Goal: Navigation & Orientation: Find specific page/section

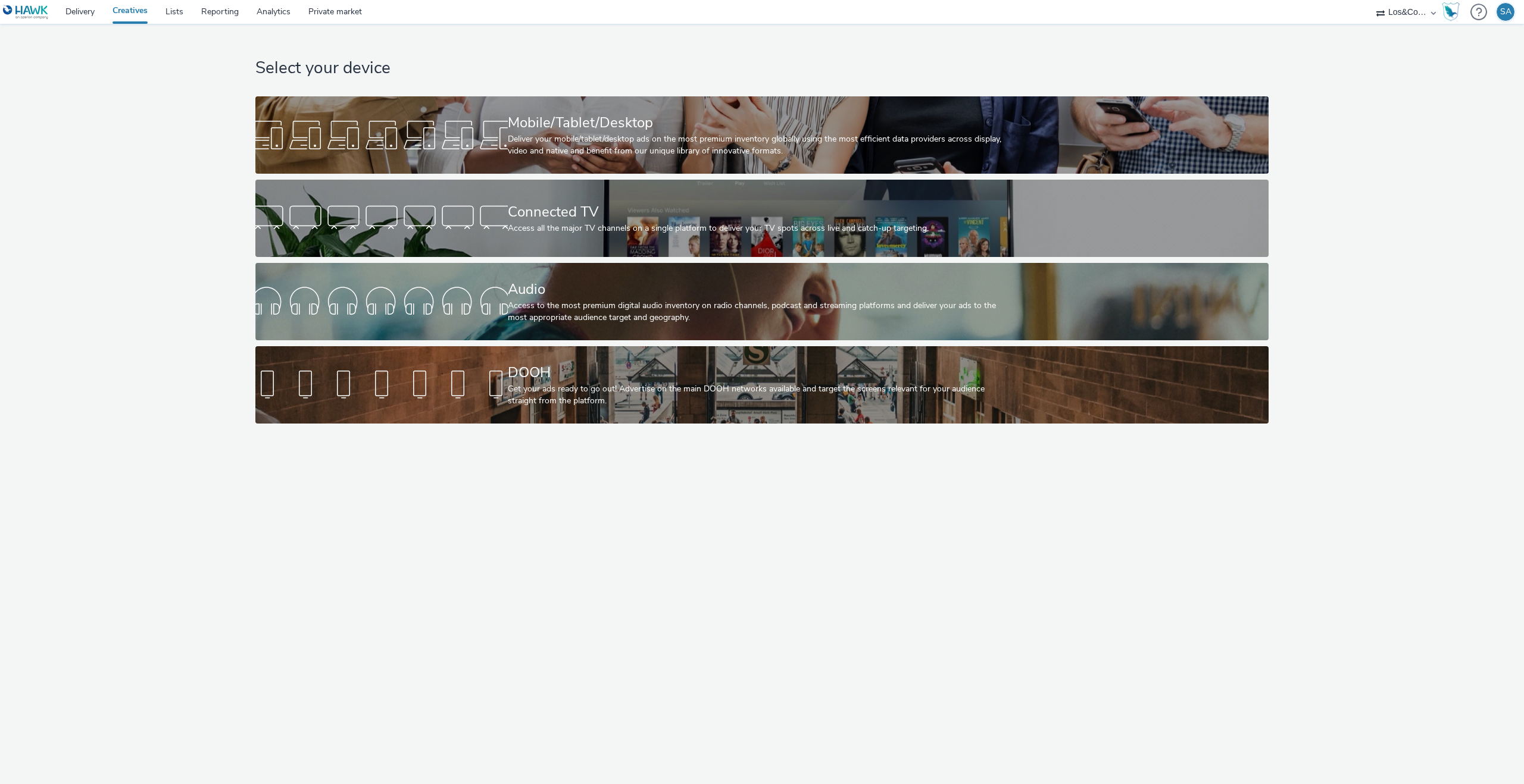
select select "c909d6bb-255f-4ad2-aa94-00d82704d6ef"
click at [76, 5] on link "Delivery" at bounding box center [79, 12] width 47 height 24
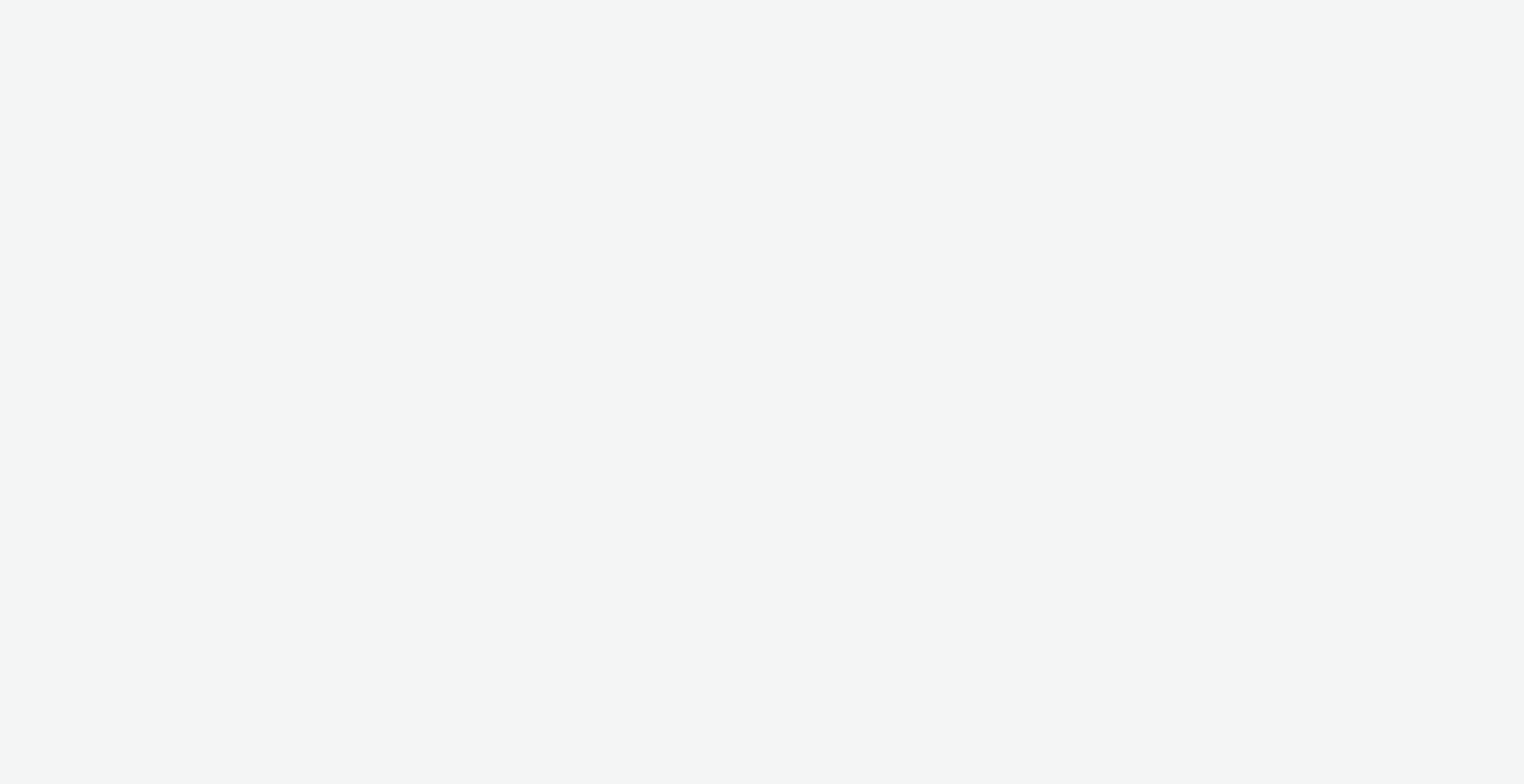
select select "4310a766-52ed-4545-8a97-8c61237a7f46"
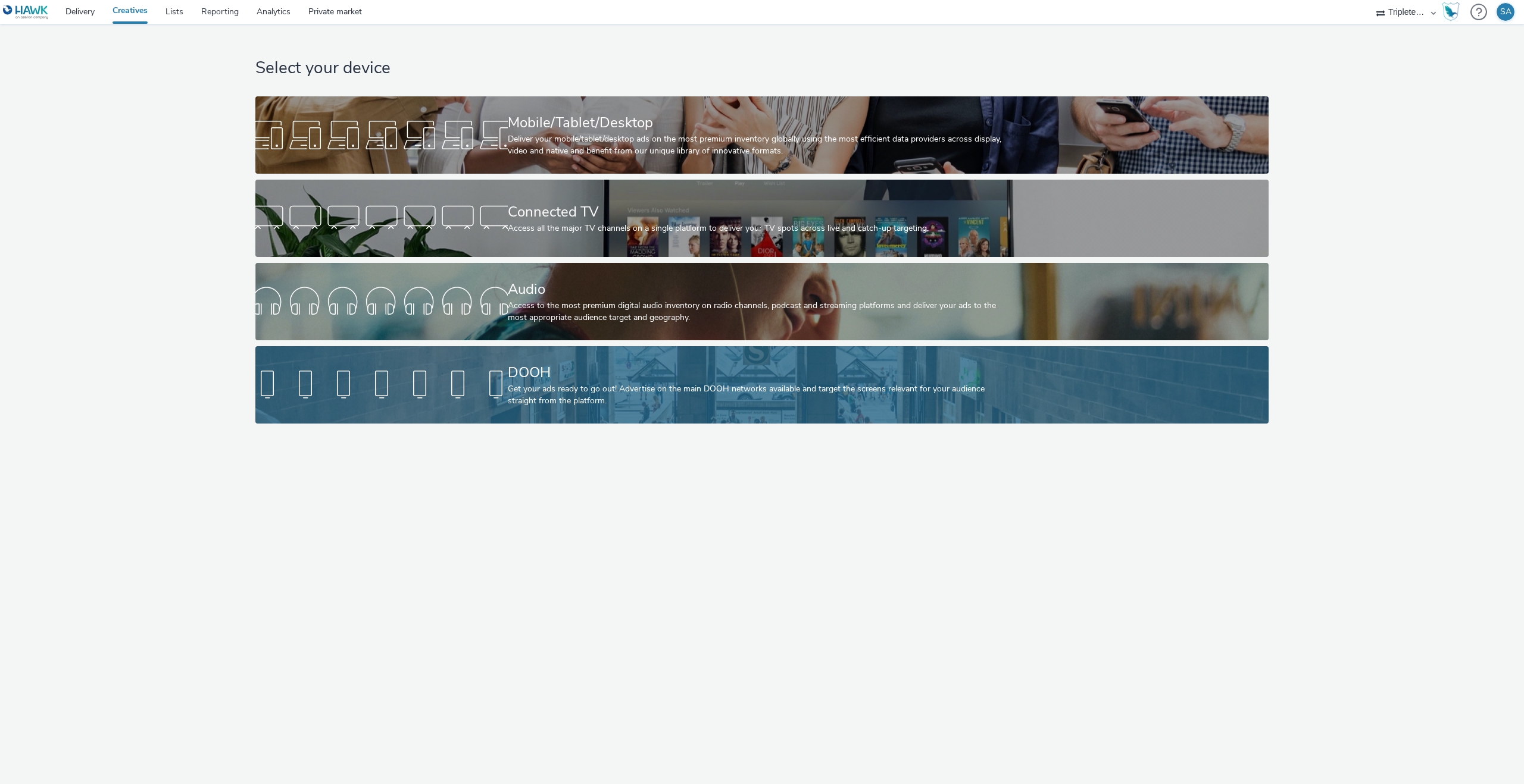
click at [525, 374] on div "DOOH" at bounding box center [760, 372] width 504 height 21
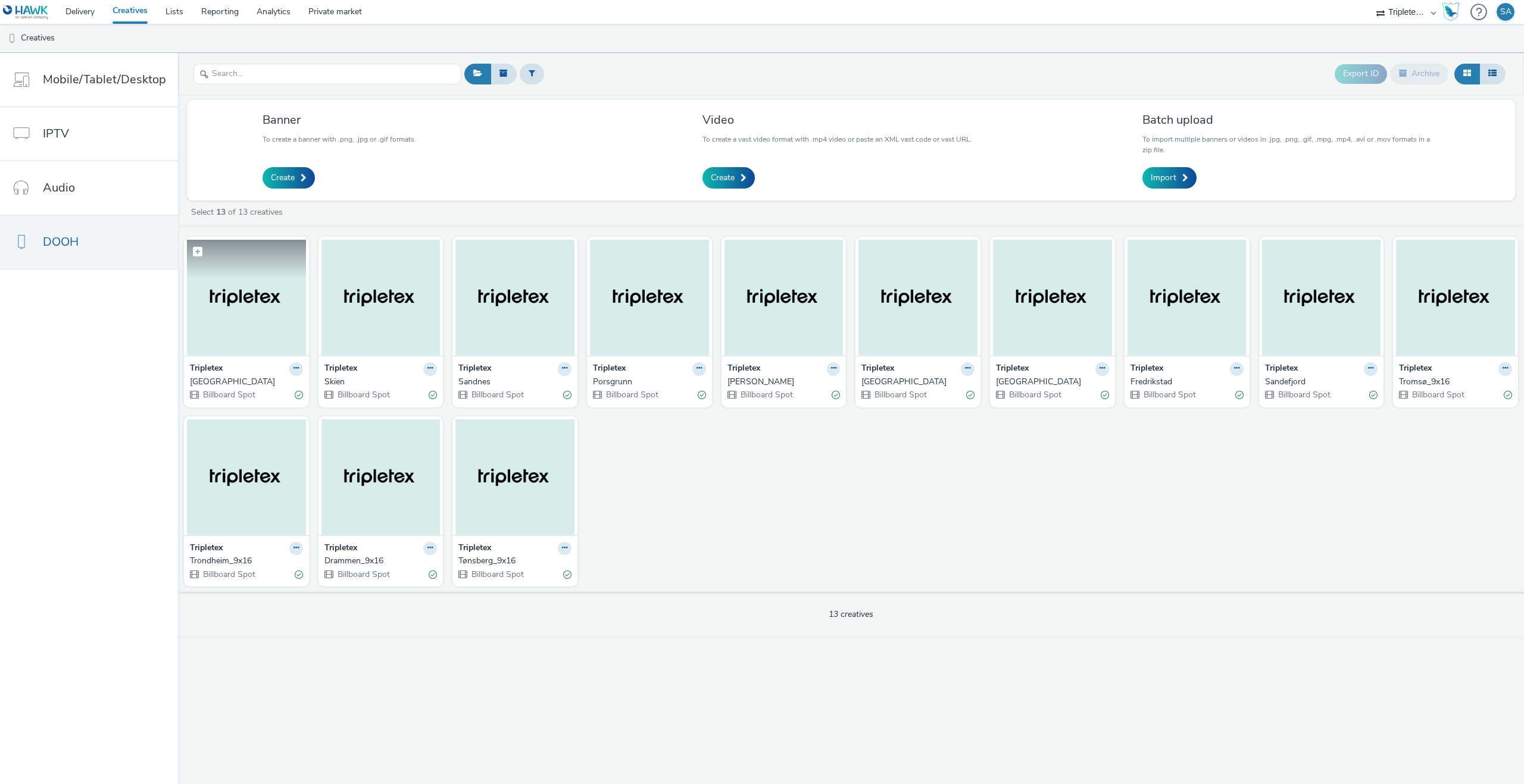
click at [268, 322] on img at bounding box center [247, 297] width 119 height 116
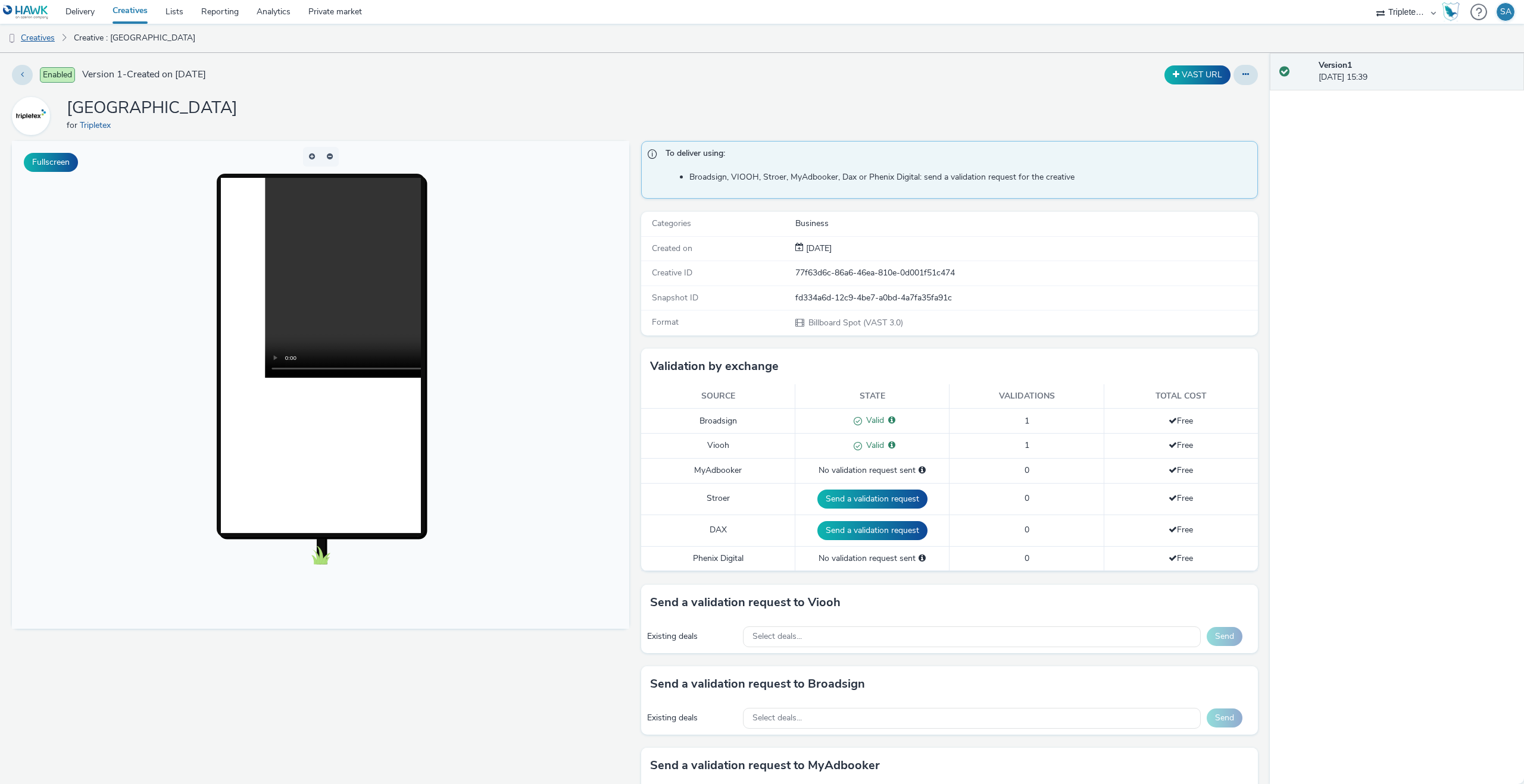
click at [41, 40] on link "Creatives" at bounding box center [30, 38] width 61 height 28
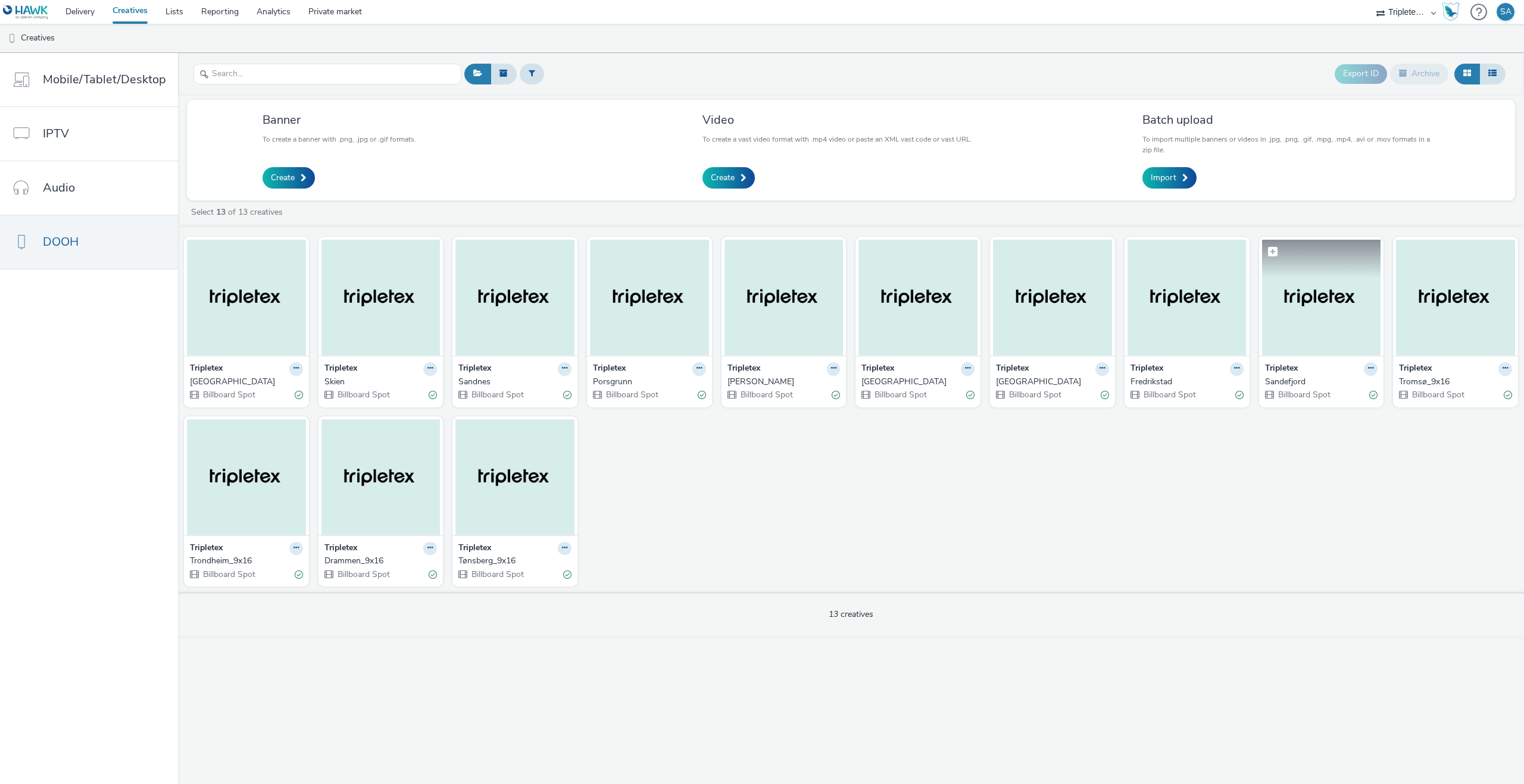
click at [1297, 313] on img at bounding box center [1321, 297] width 119 height 116
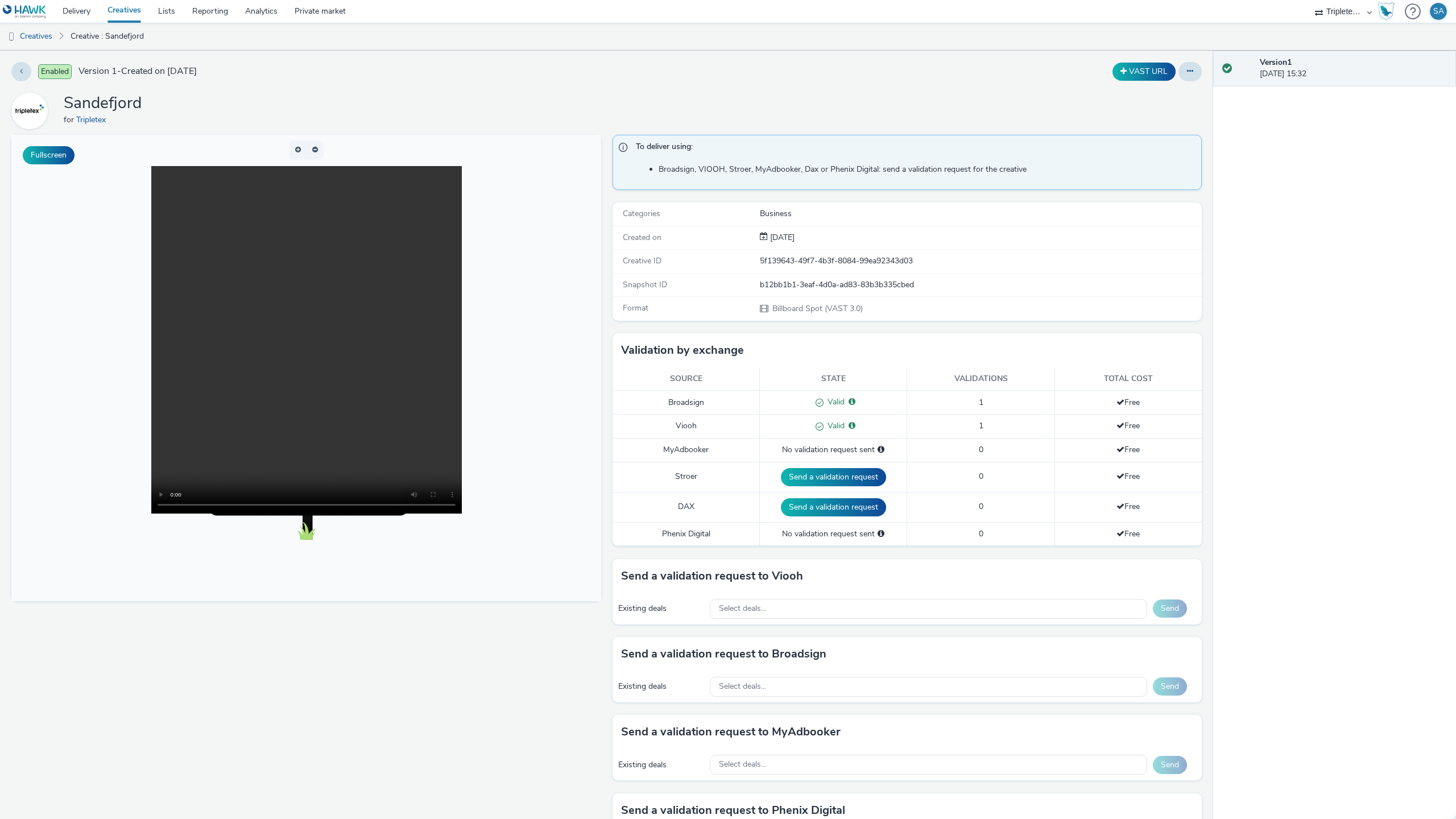
click at [181, 514] on video at bounding box center [307, 340] width 311 height 347
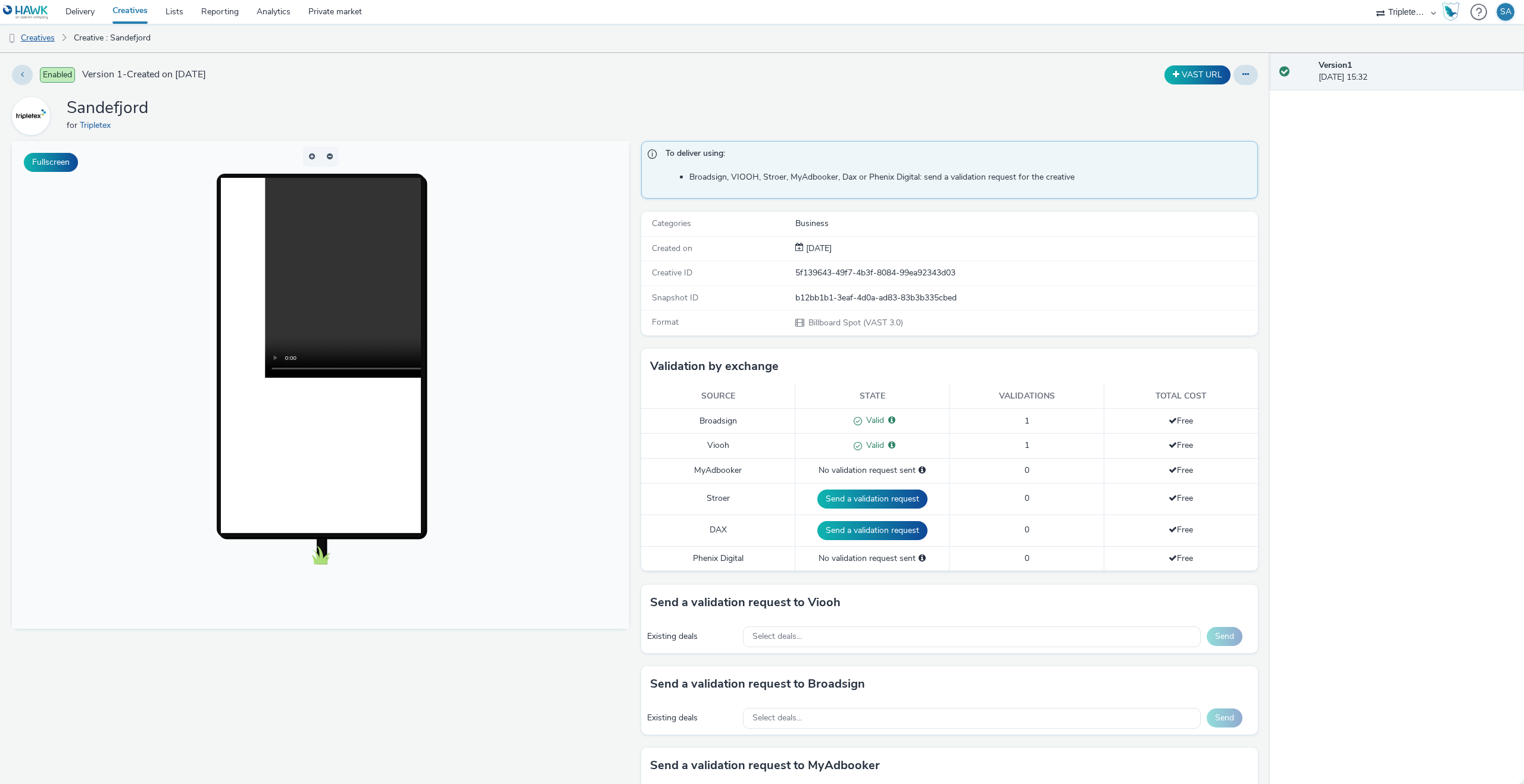
click at [49, 38] on link "Creatives" at bounding box center [30, 38] width 61 height 28
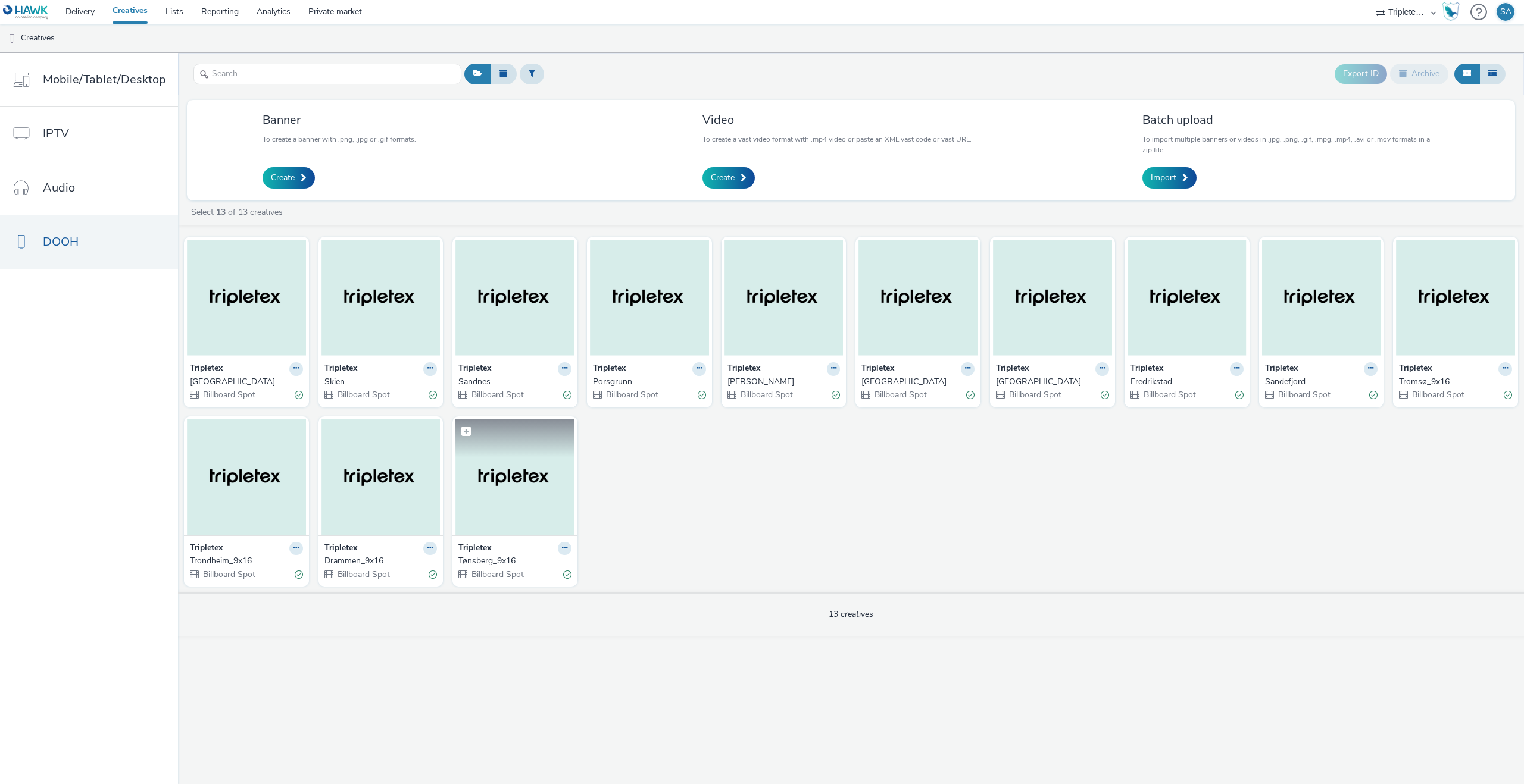
click at [489, 508] on img at bounding box center [515, 477] width 119 height 116
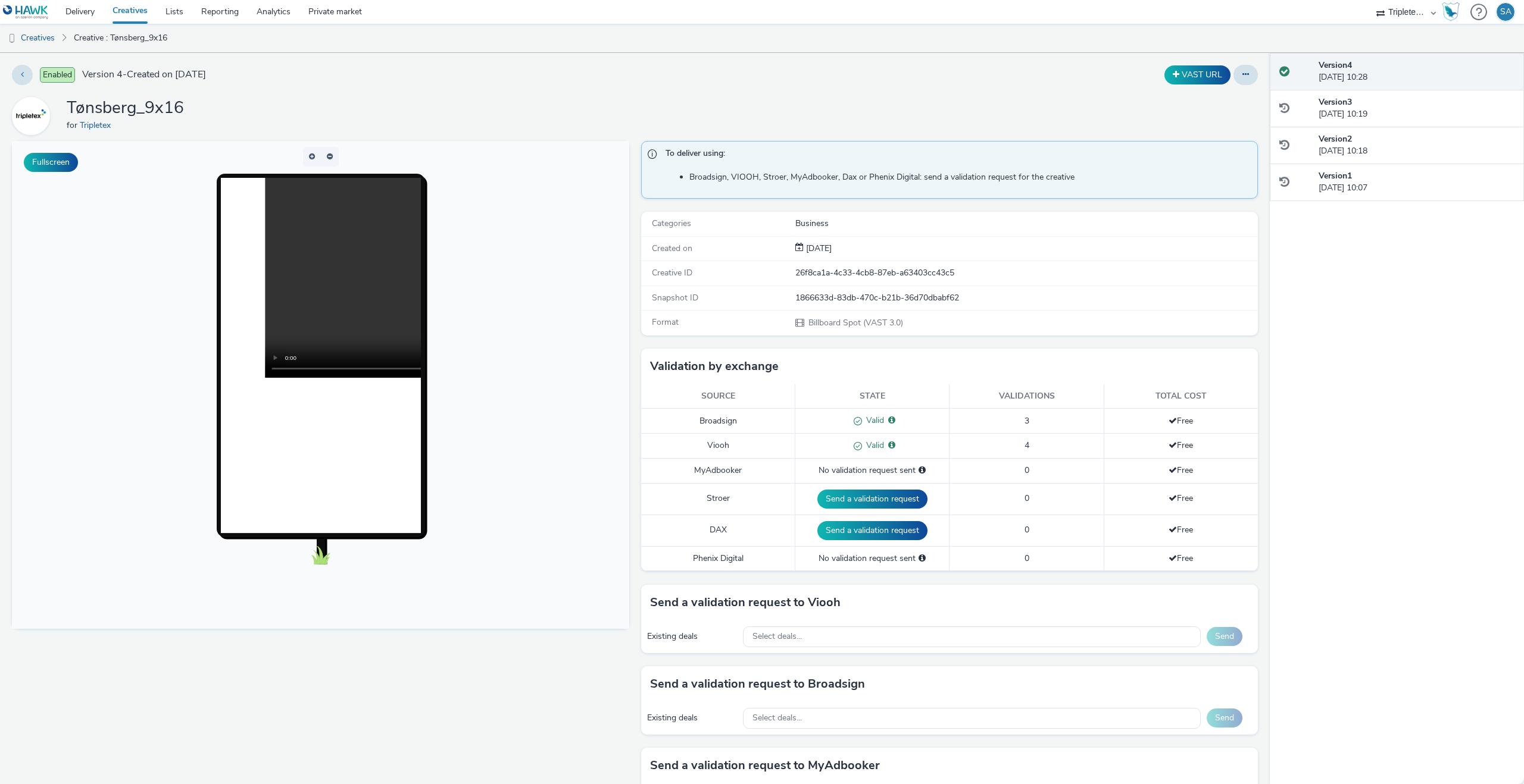
click at [282, 341] on video at bounding box center [464, 278] width 400 height 200
click at [42, 40] on link "Creatives" at bounding box center [30, 38] width 61 height 28
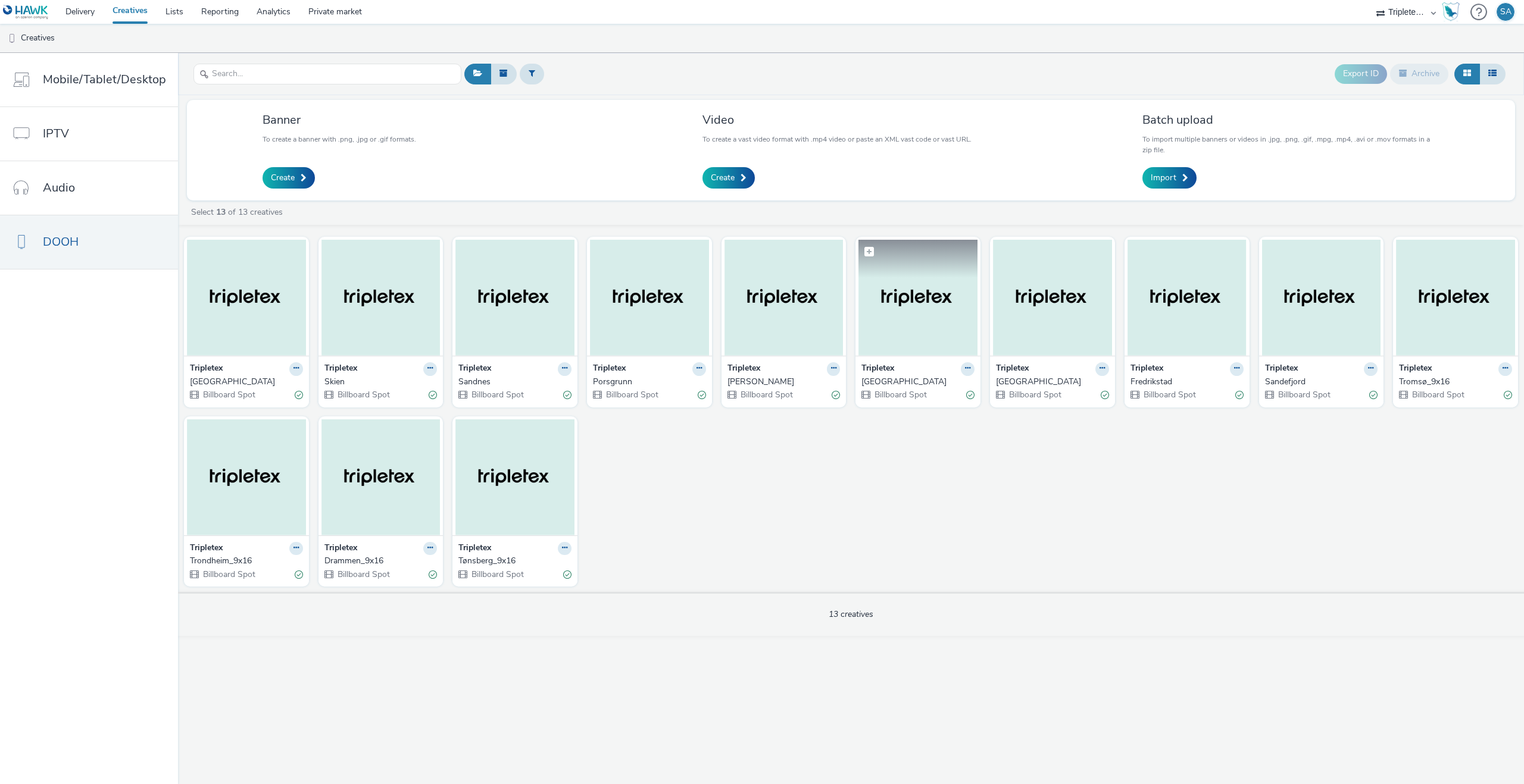
click at [881, 319] on img at bounding box center [918, 297] width 119 height 116
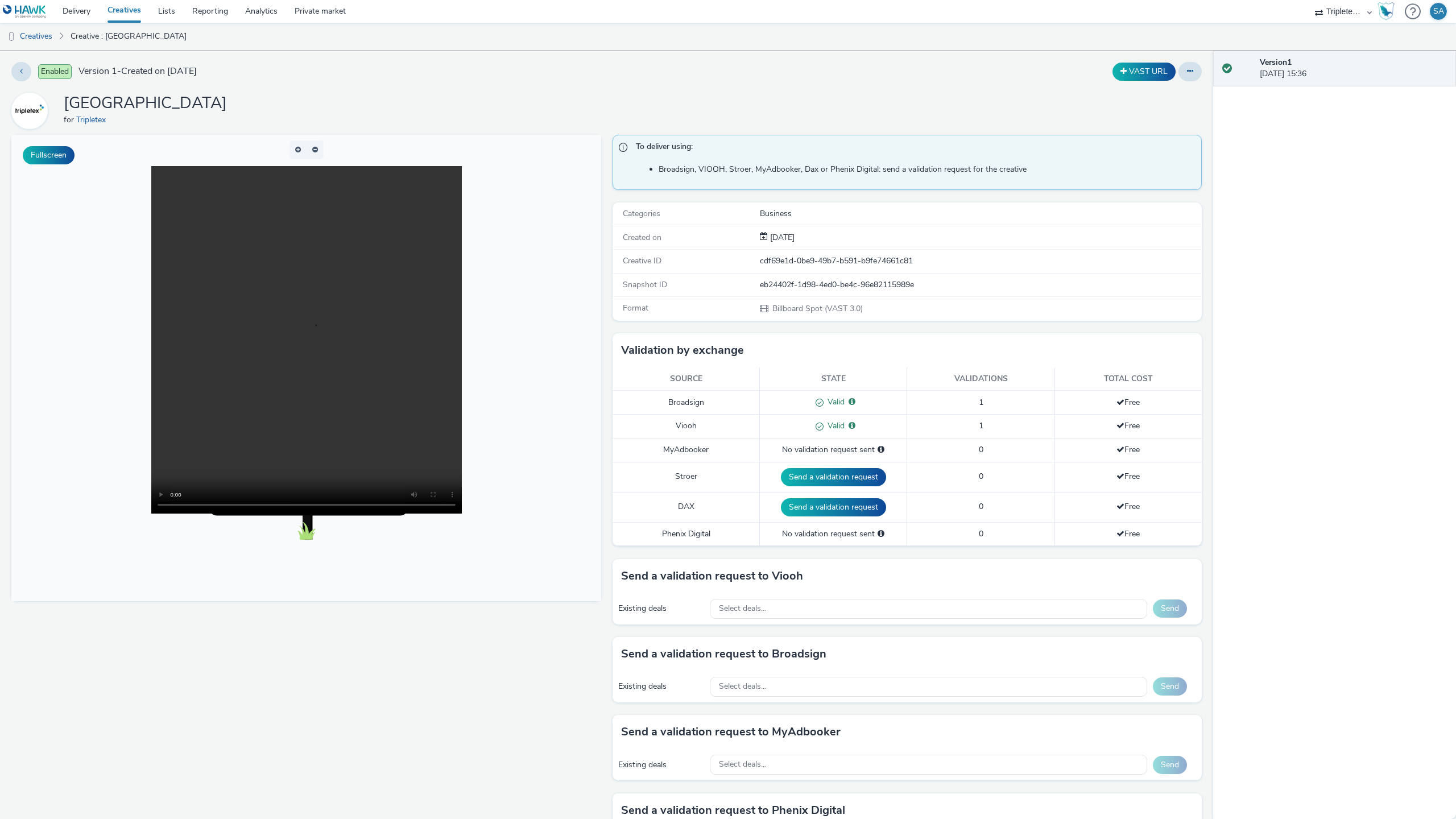
click at [462, 514] on video at bounding box center [307, 340] width 311 height 347
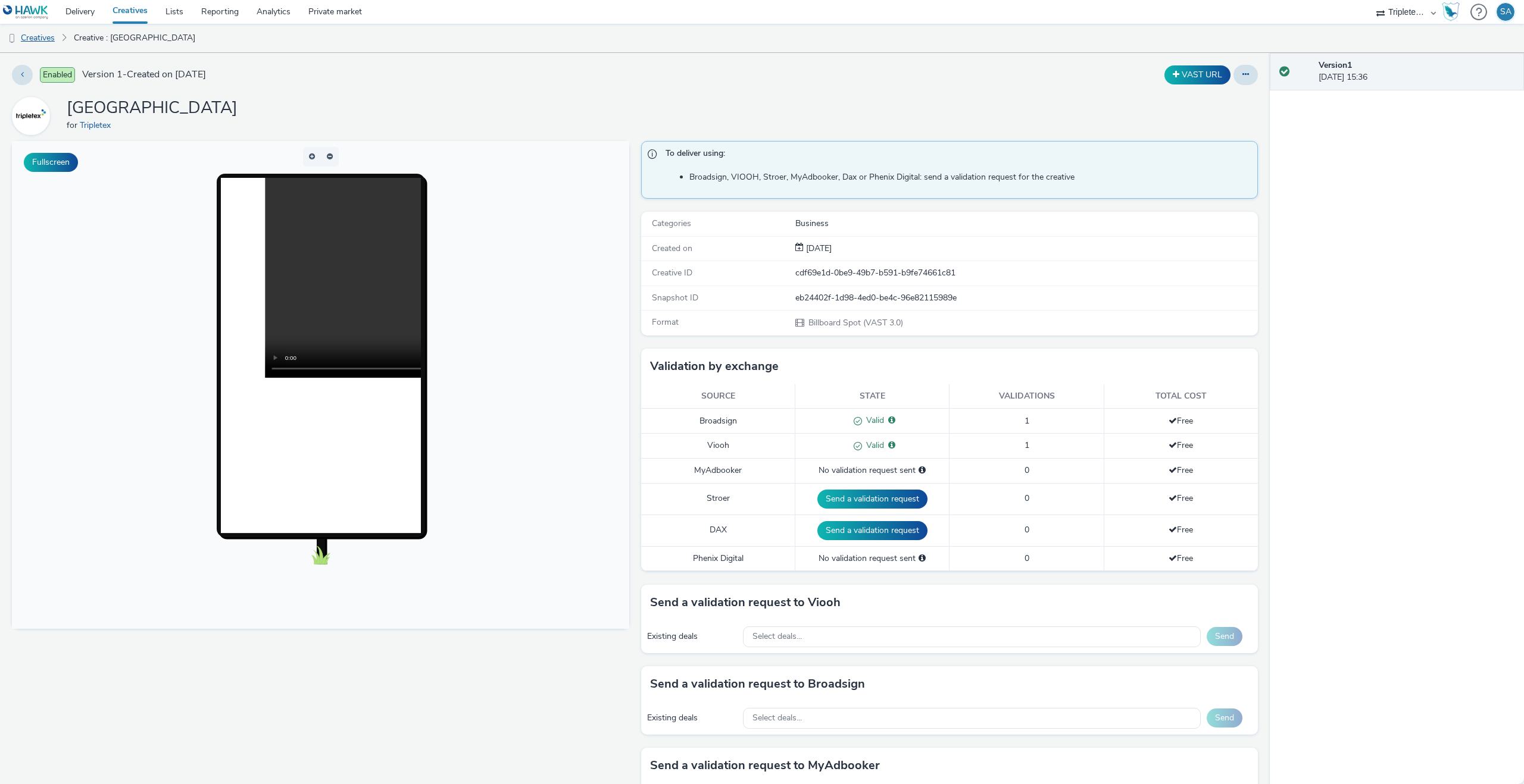
click at [49, 38] on link "Creatives" at bounding box center [30, 38] width 61 height 28
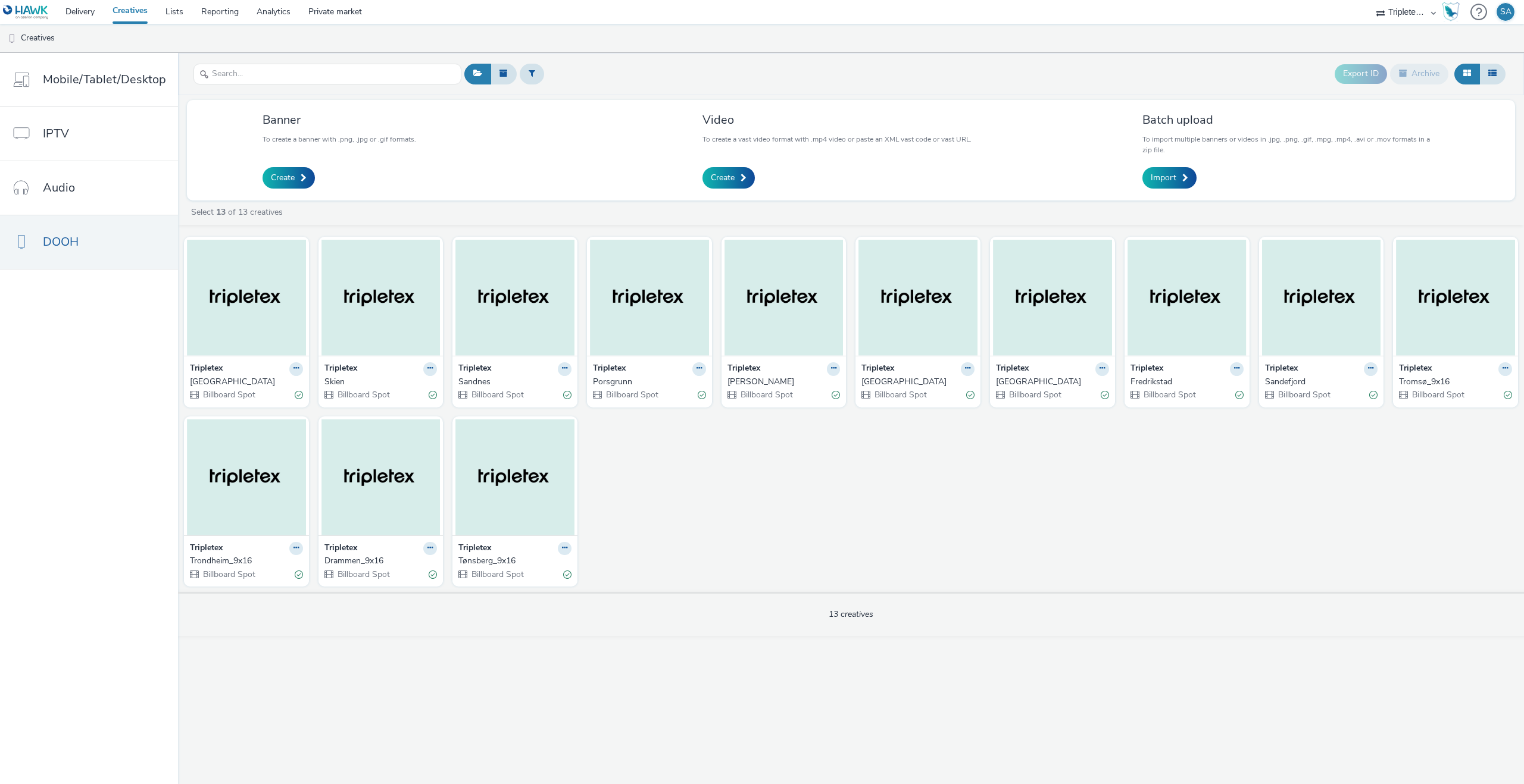
click at [123, 22] on link "Creatives" at bounding box center [130, 12] width 53 height 24
click at [93, 14] on link "Delivery" at bounding box center [79, 12] width 47 height 24
